Goal: Check status: Check status

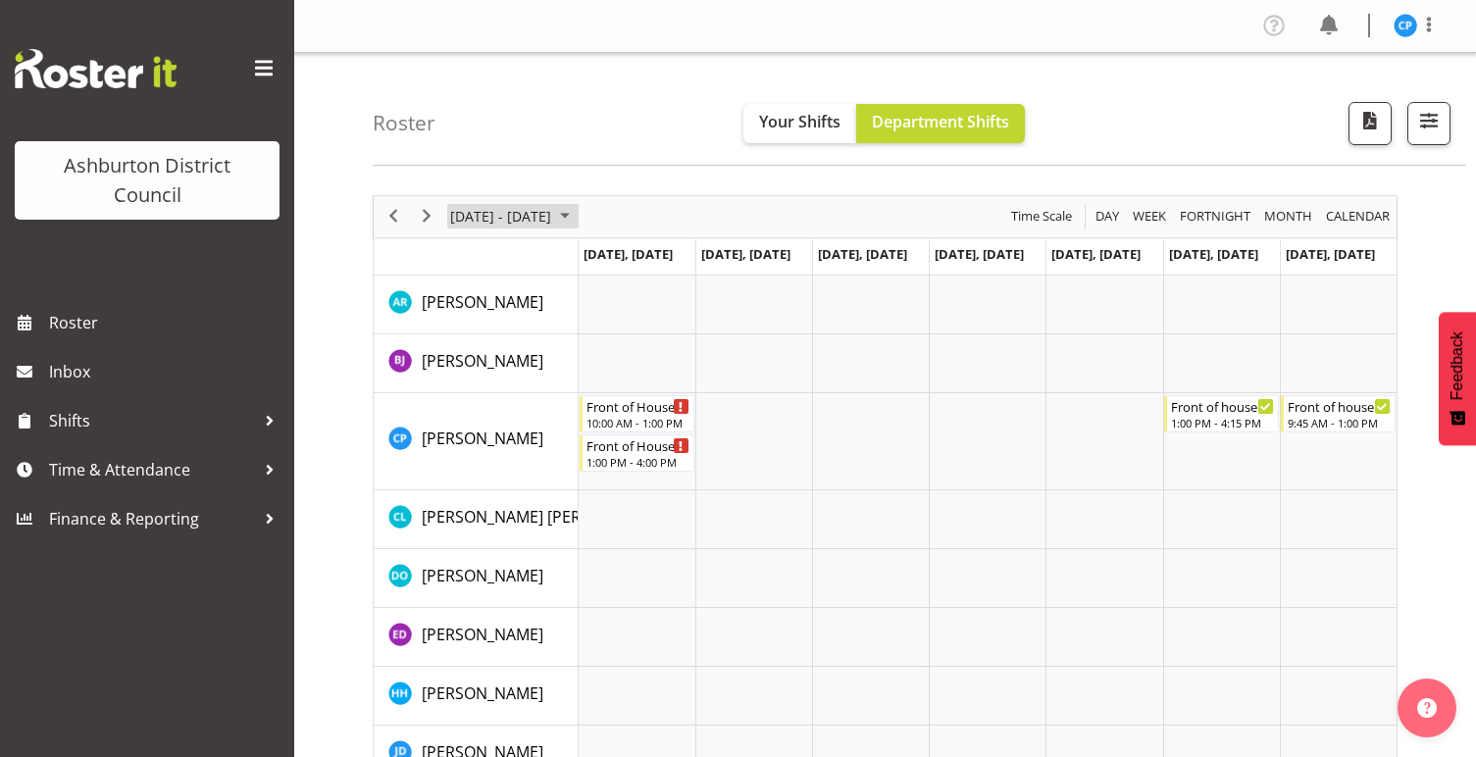
click at [553, 216] on span "[DATE] - [DATE]" at bounding box center [500, 216] width 105 height 25
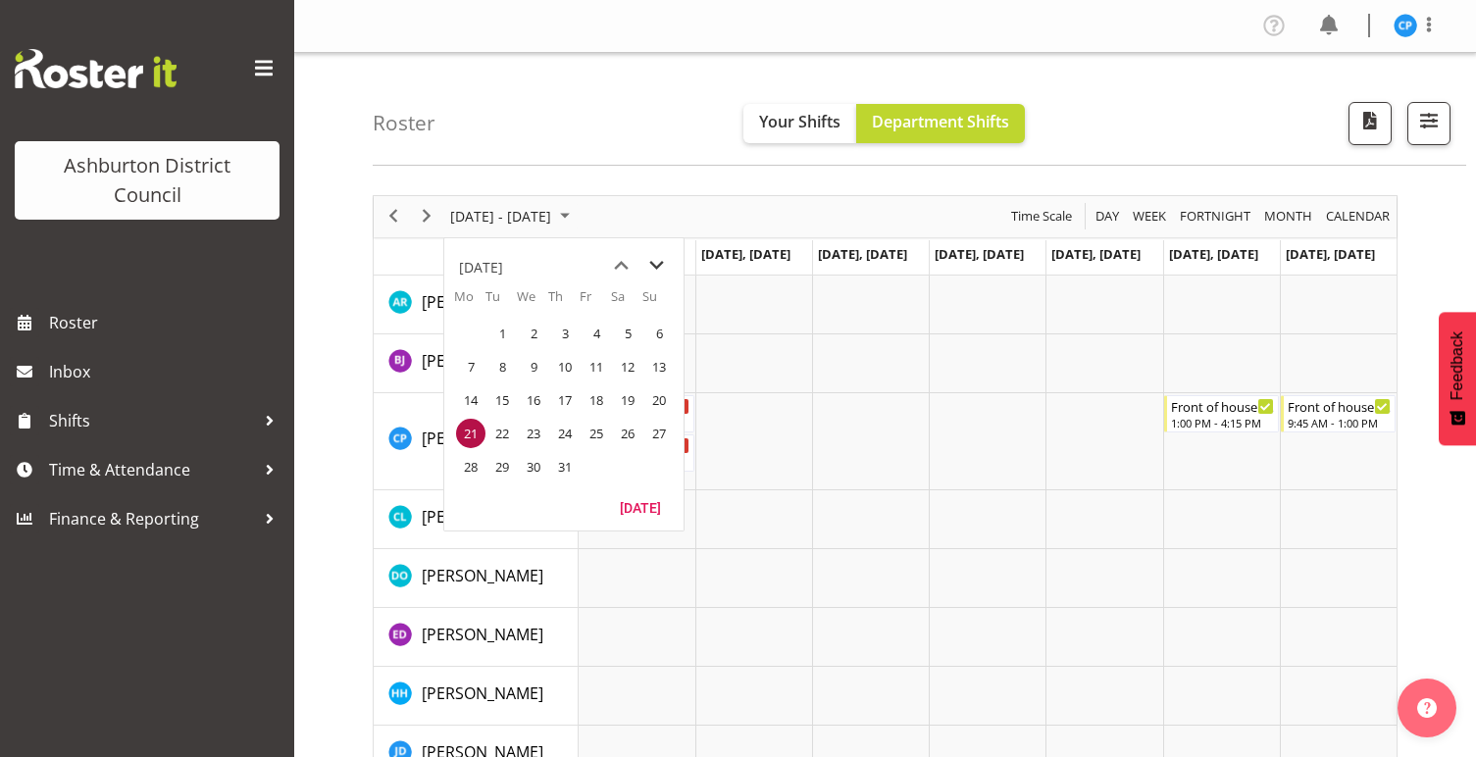
click at [655, 262] on span "next month" at bounding box center [656, 265] width 34 height 35
click at [506, 427] on span "21" at bounding box center [501, 433] width 29 height 29
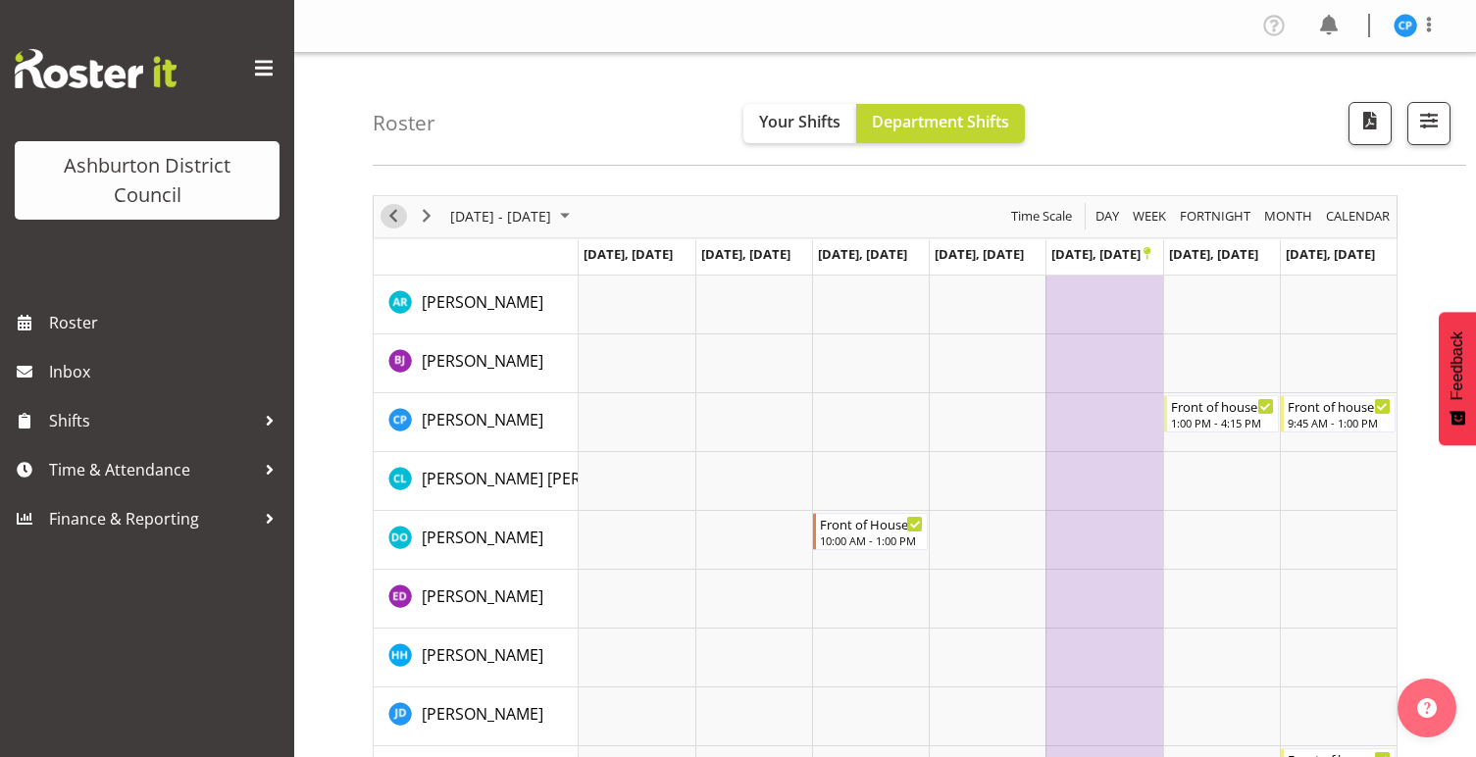
click at [390, 218] on span "Previous" at bounding box center [394, 216] width 24 height 25
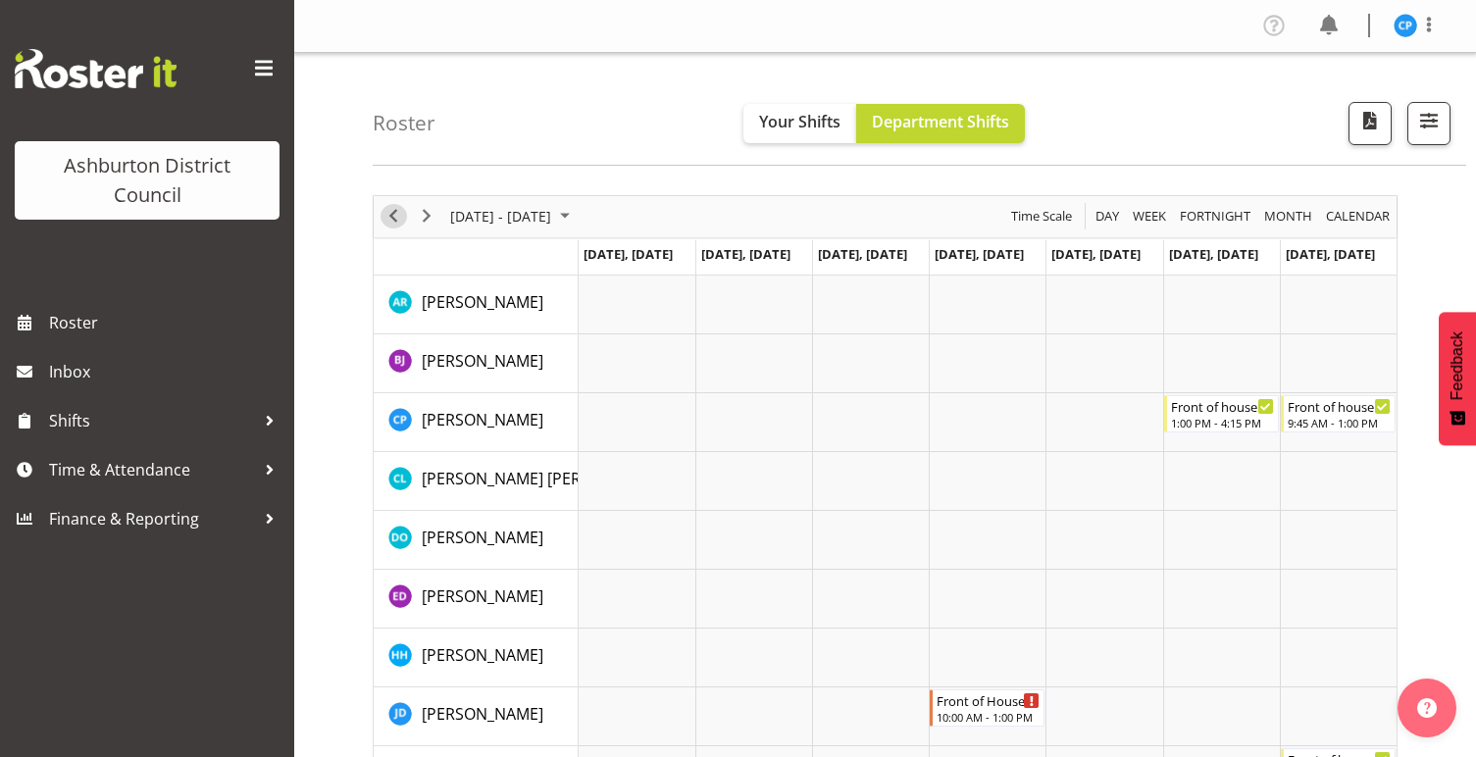
click at [397, 219] on span "Previous" at bounding box center [394, 216] width 24 height 25
click at [388, 213] on span "Previous" at bounding box center [394, 216] width 24 height 25
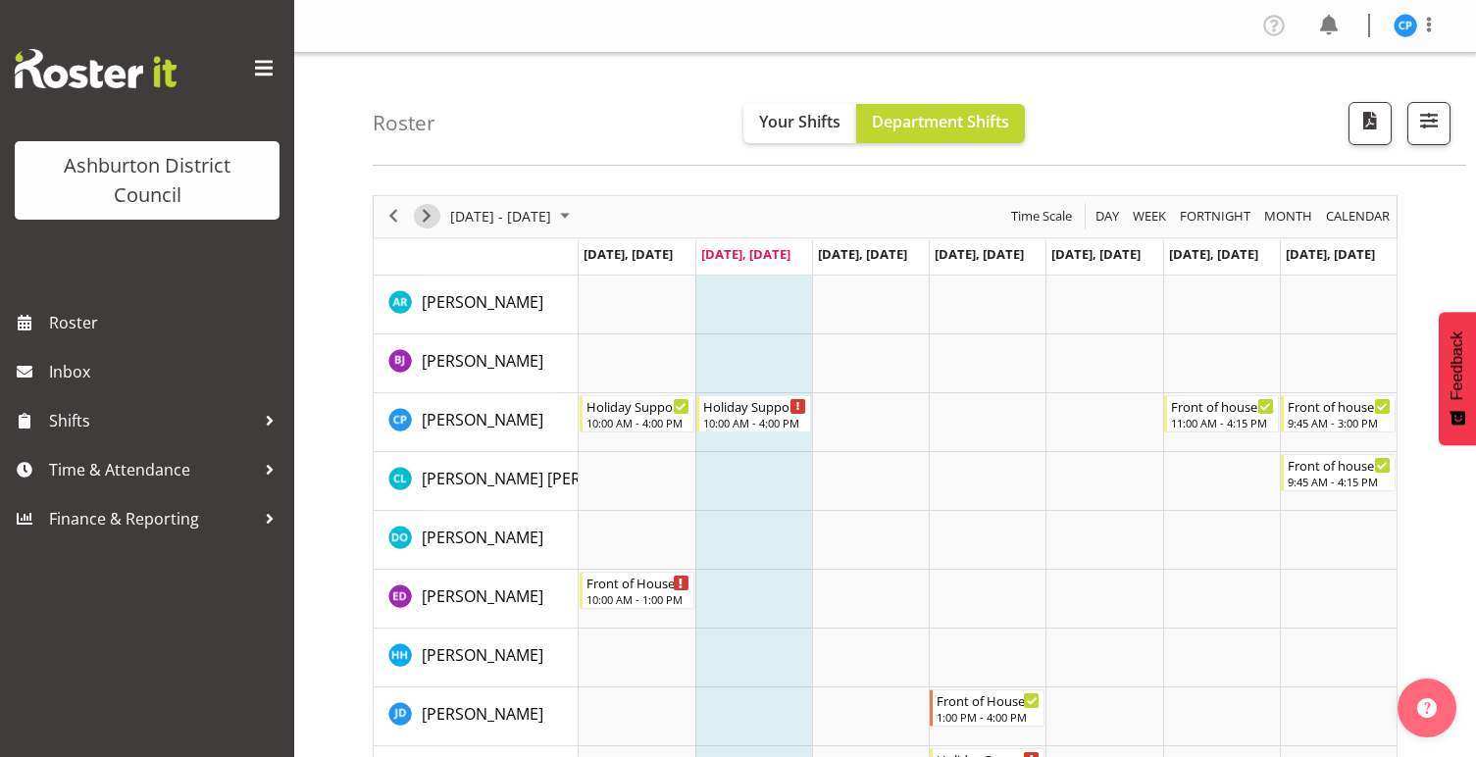
click at [429, 219] on span "Next" at bounding box center [427, 216] width 24 height 25
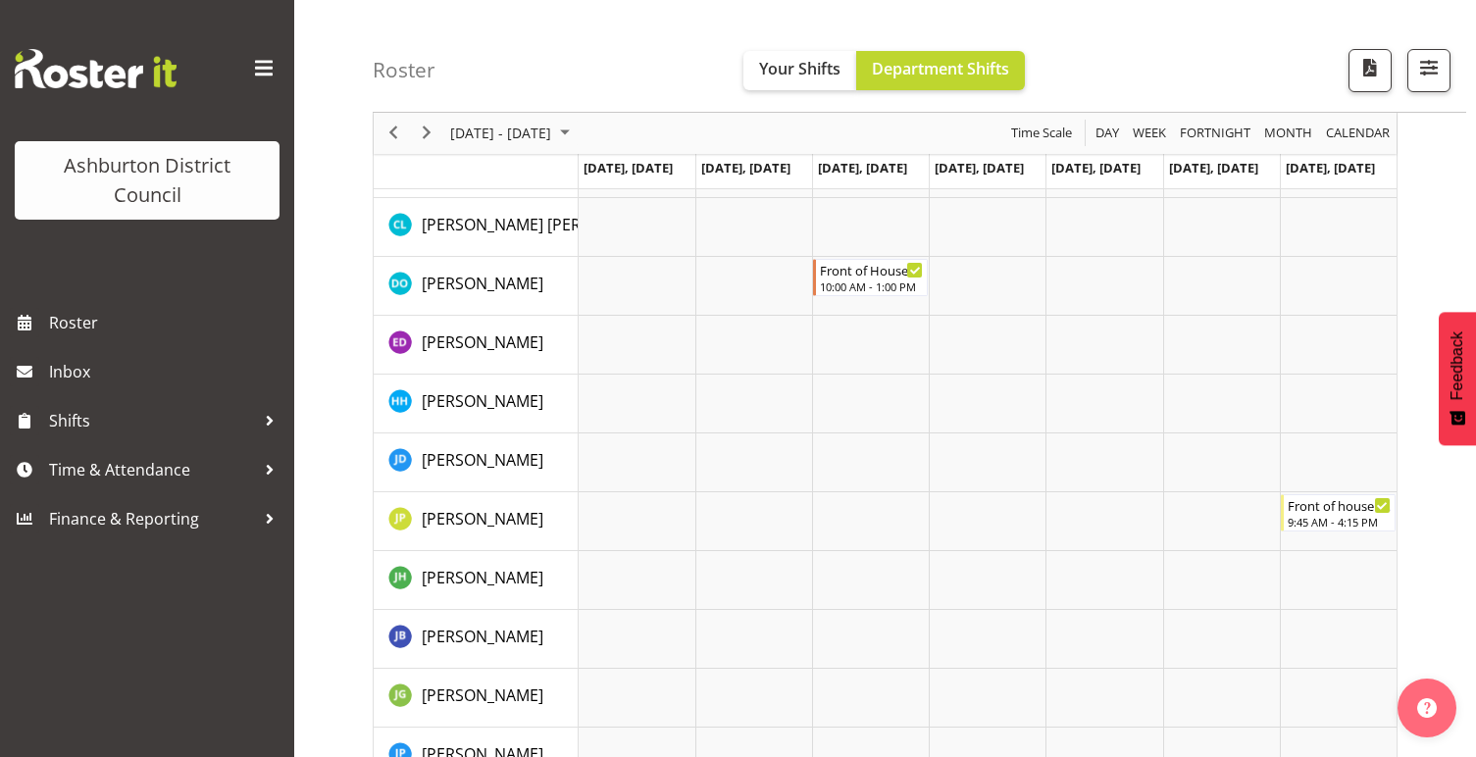
scroll to position [11, 0]
